Goal: Transaction & Acquisition: Purchase product/service

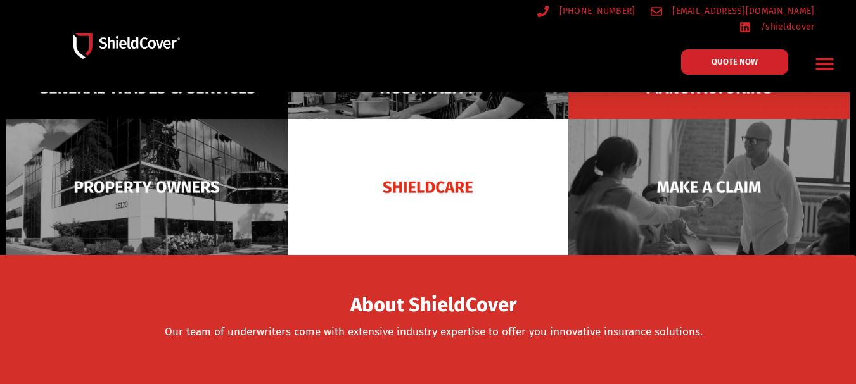
scroll to position [267, 0]
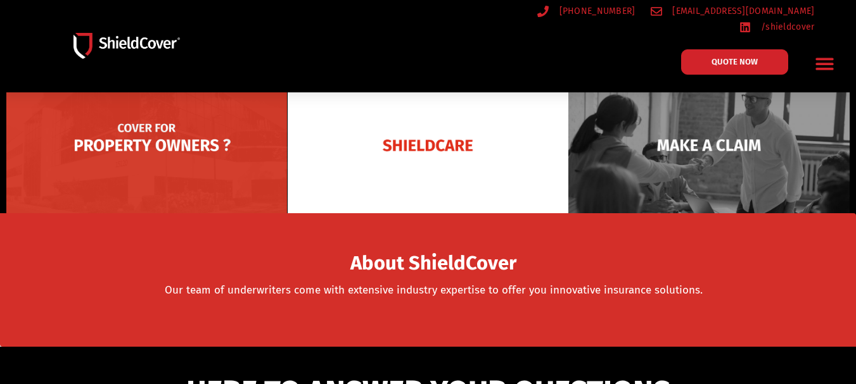
click at [9, 104] on img at bounding box center [146, 145] width 281 height 136
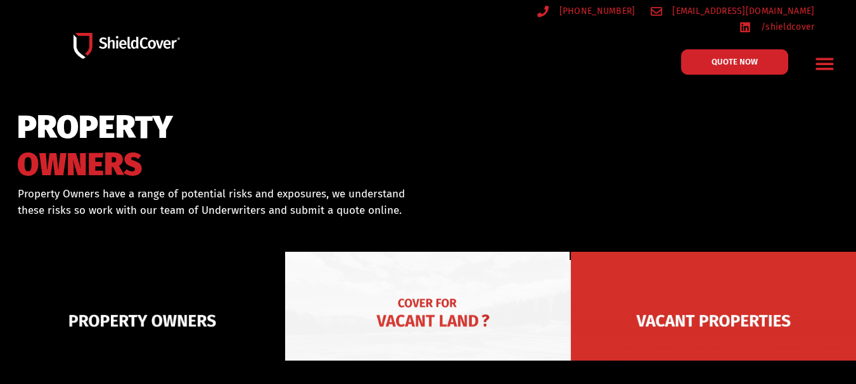
click at [472, 290] on img at bounding box center [427, 321] width 285 height 139
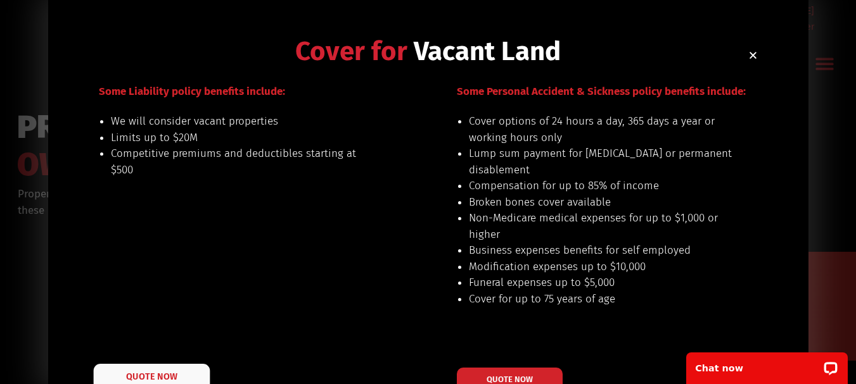
click at [151, 369] on link "QUOTE NOW" at bounding box center [151, 377] width 117 height 27
